Goal: Task Accomplishment & Management: Complete application form

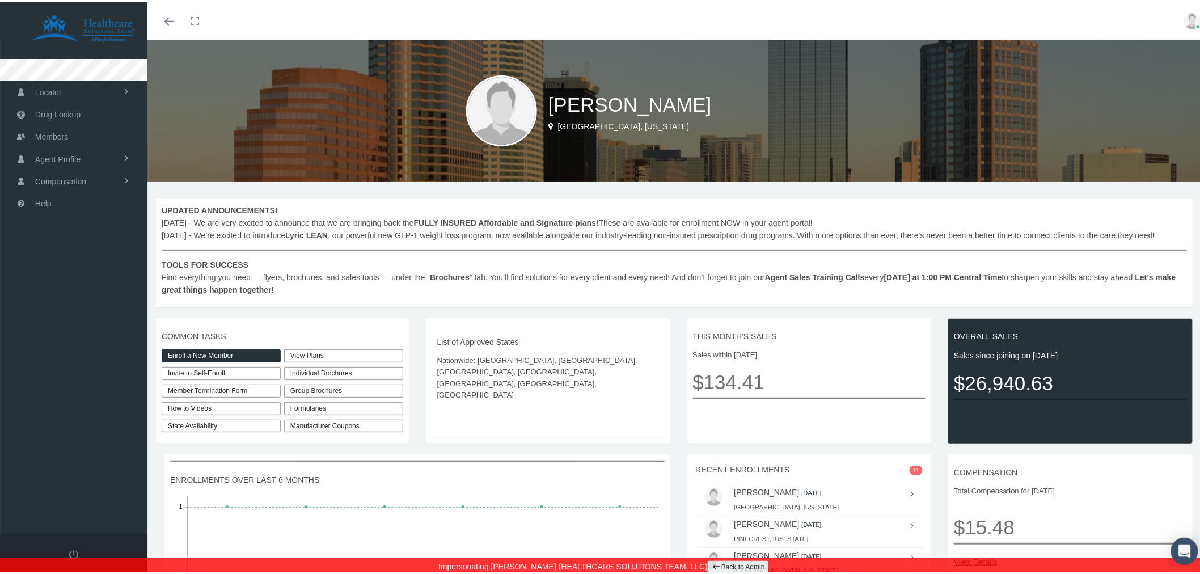
click at [231, 353] on link "Enroll a New Member" at bounding box center [221, 353] width 119 height 13
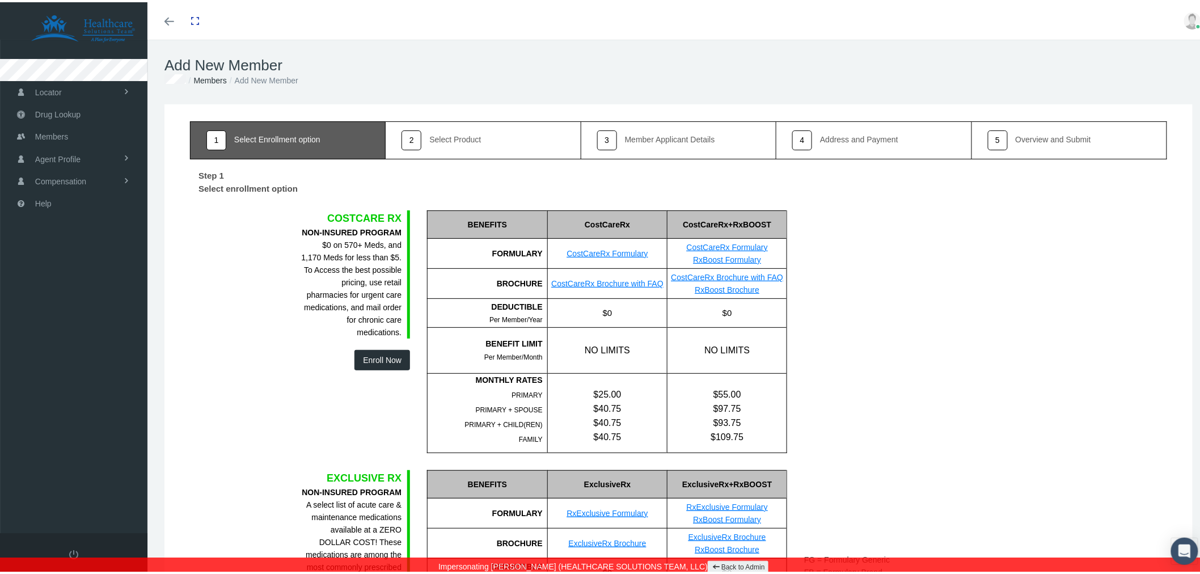
click at [375, 352] on button "Enroll Now" at bounding box center [382, 358] width 56 height 20
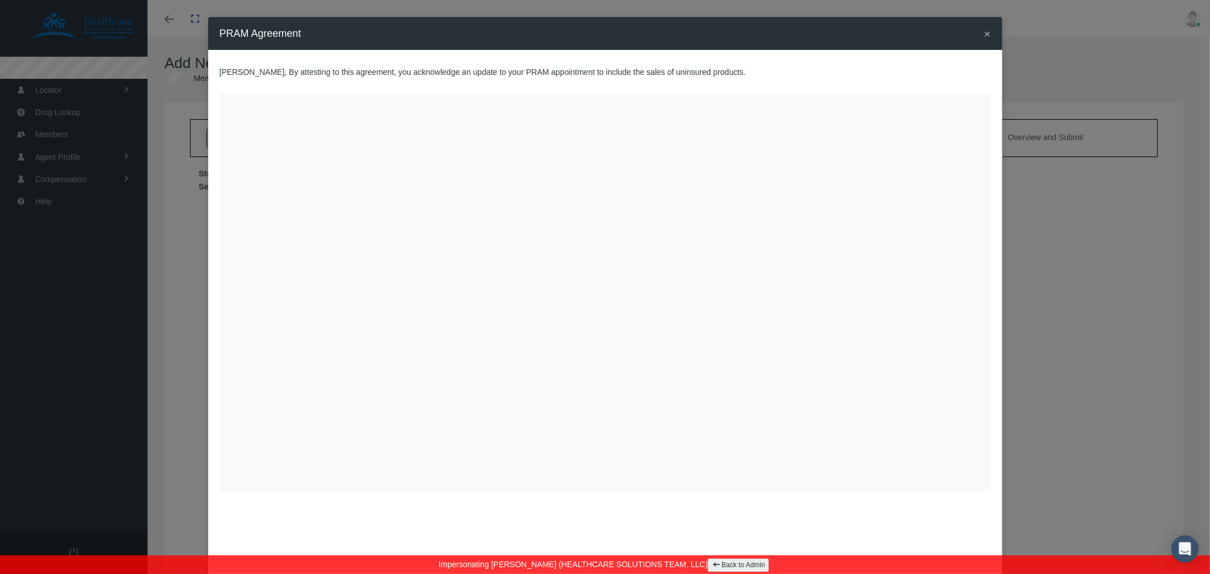
click at [983, 33] on span "×" at bounding box center [986, 33] width 7 height 13
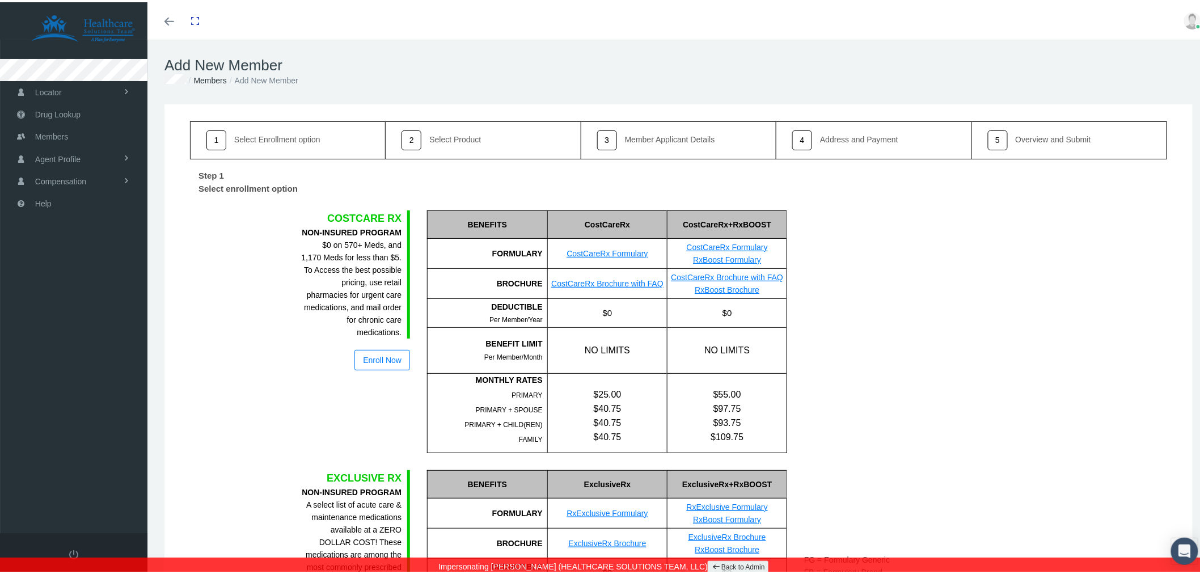
click at [860, 374] on div "FG = Formulary Generic FB = Formulary Brand NF = Non-Formulary" at bounding box center [859, 329] width 126 height 243
click at [717, 564] on link "Back to Admin" at bounding box center [738, 565] width 61 height 13
